Goal: Navigation & Orientation: Find specific page/section

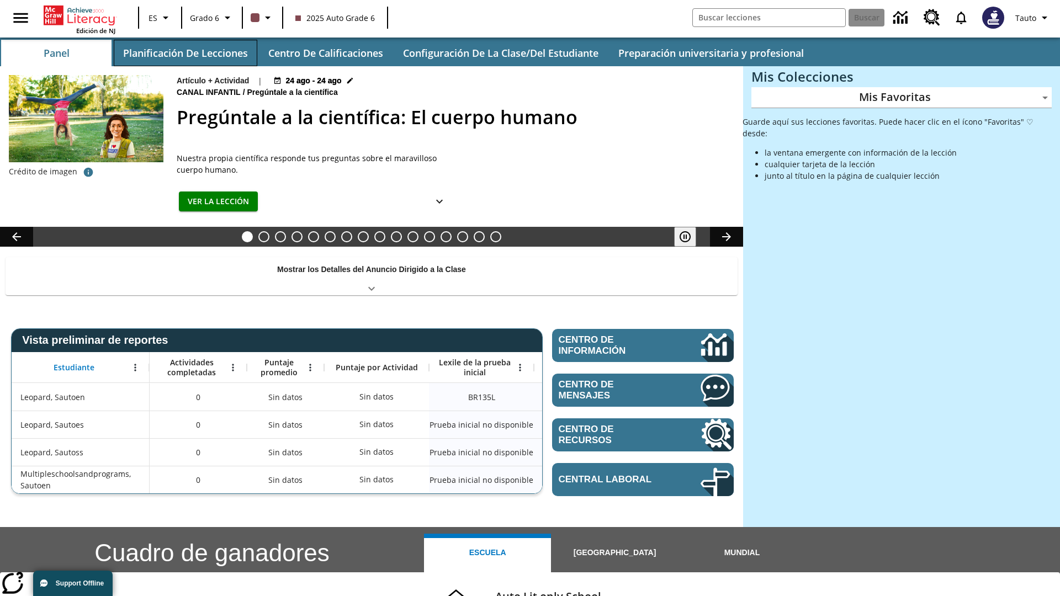
click at [185, 53] on button "Planificación de lecciones" at bounding box center [186, 53] width 144 height 26
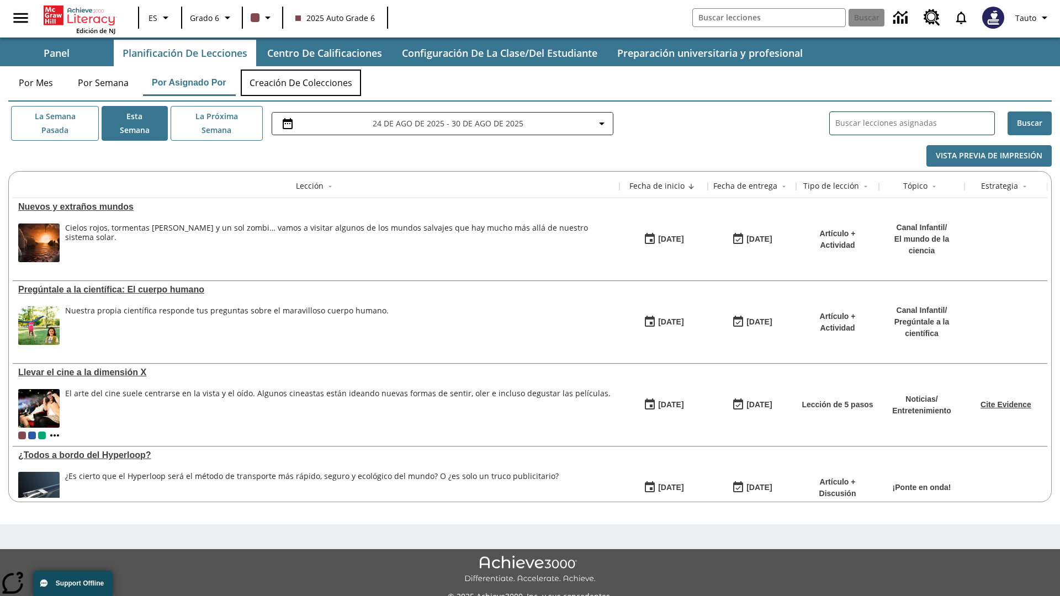
click at [301, 83] on button "Creación de colecciones" at bounding box center [301, 83] width 120 height 26
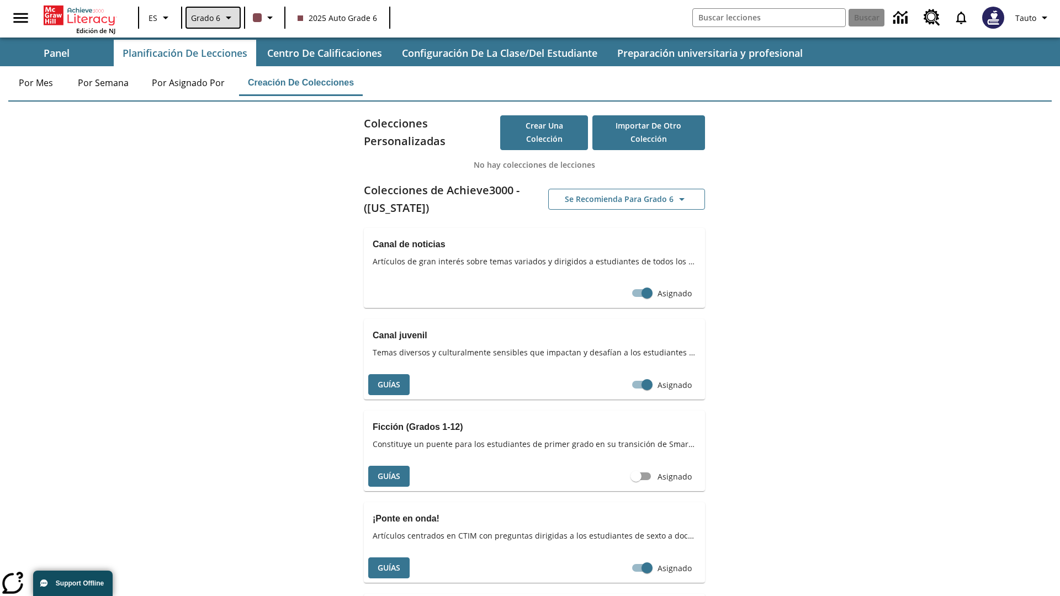
click at [212, 18] on span "Grado 6" at bounding box center [205, 18] width 29 height 12
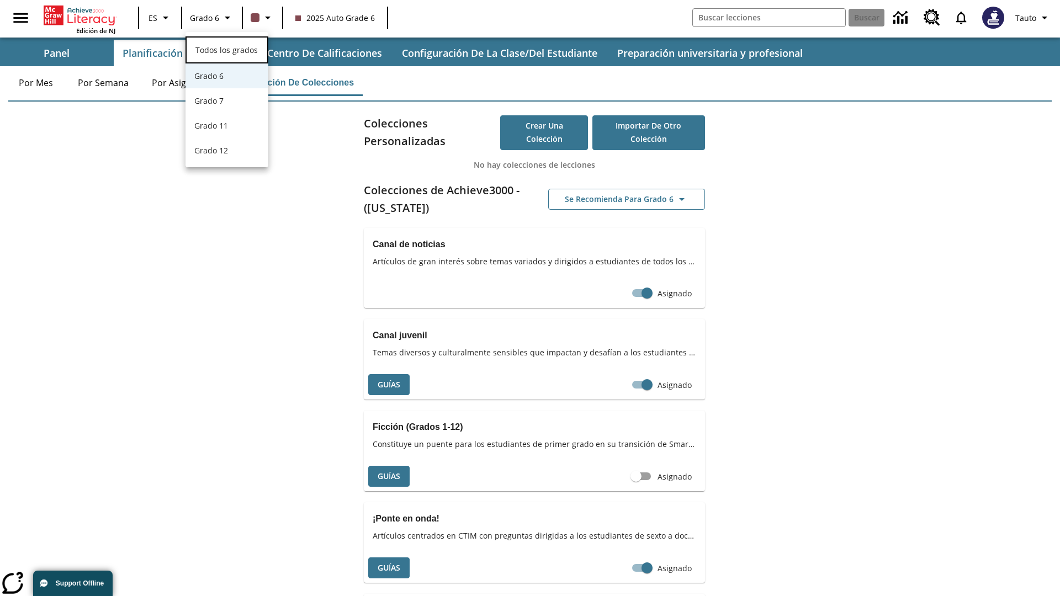
click at [227, 49] on span "Todos los grados" at bounding box center [226, 50] width 62 height 10
